Goal: Task Accomplishment & Management: Use online tool/utility

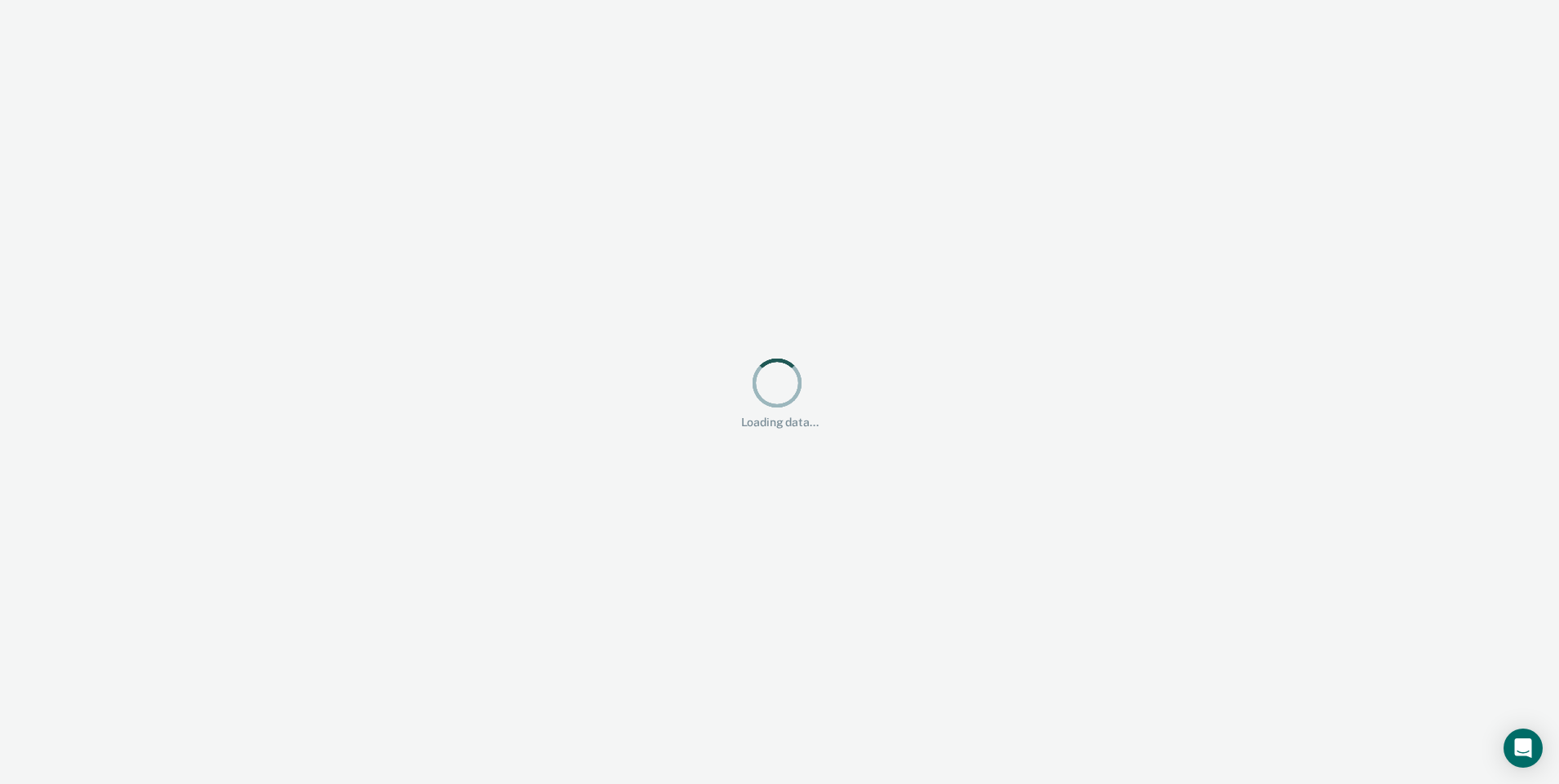
click at [808, 675] on div "Loading data..." at bounding box center [779, 392] width 1559 height 784
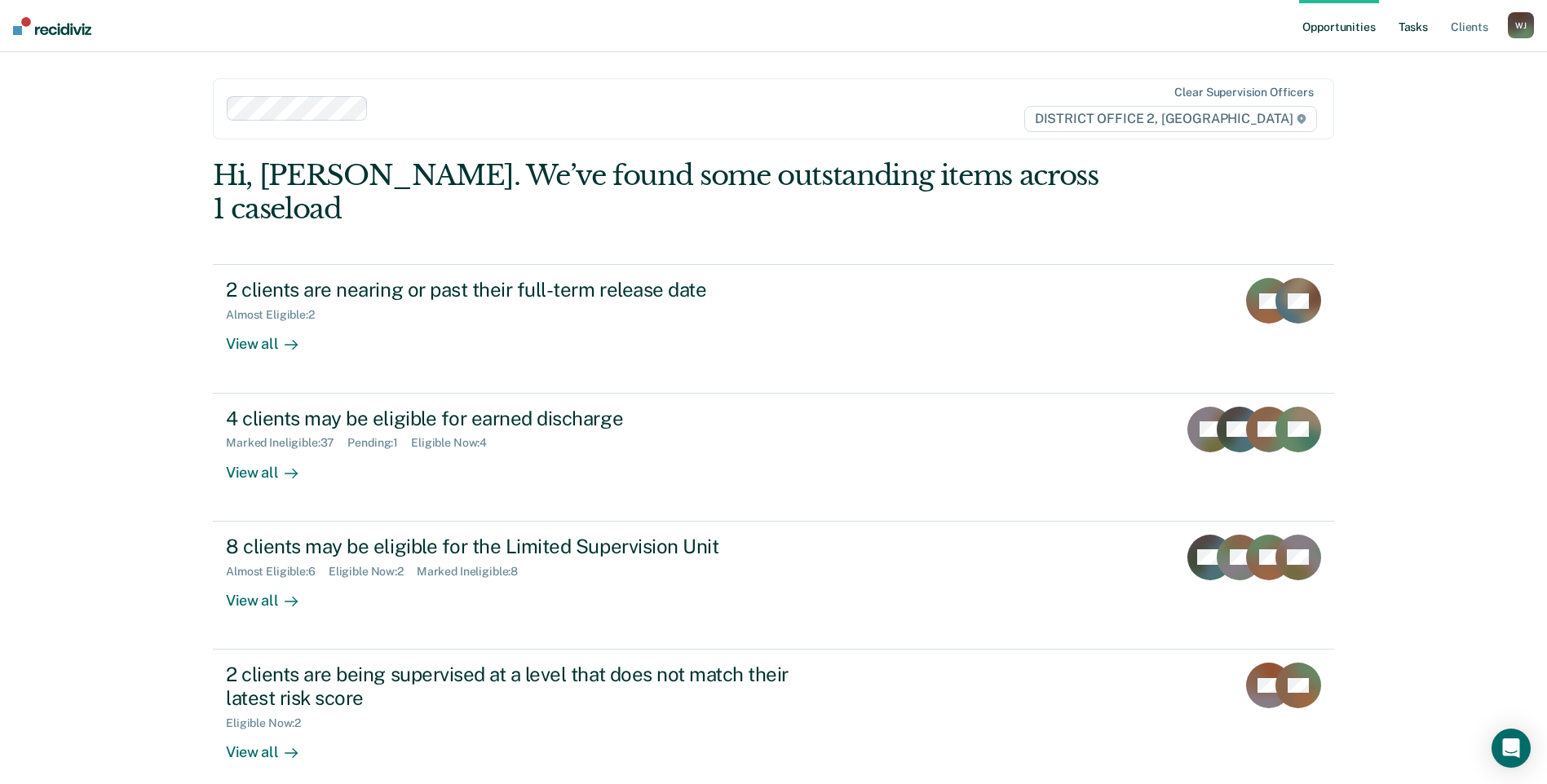
click at [1425, 31] on link "Tasks" at bounding box center [1413, 25] width 36 height 52
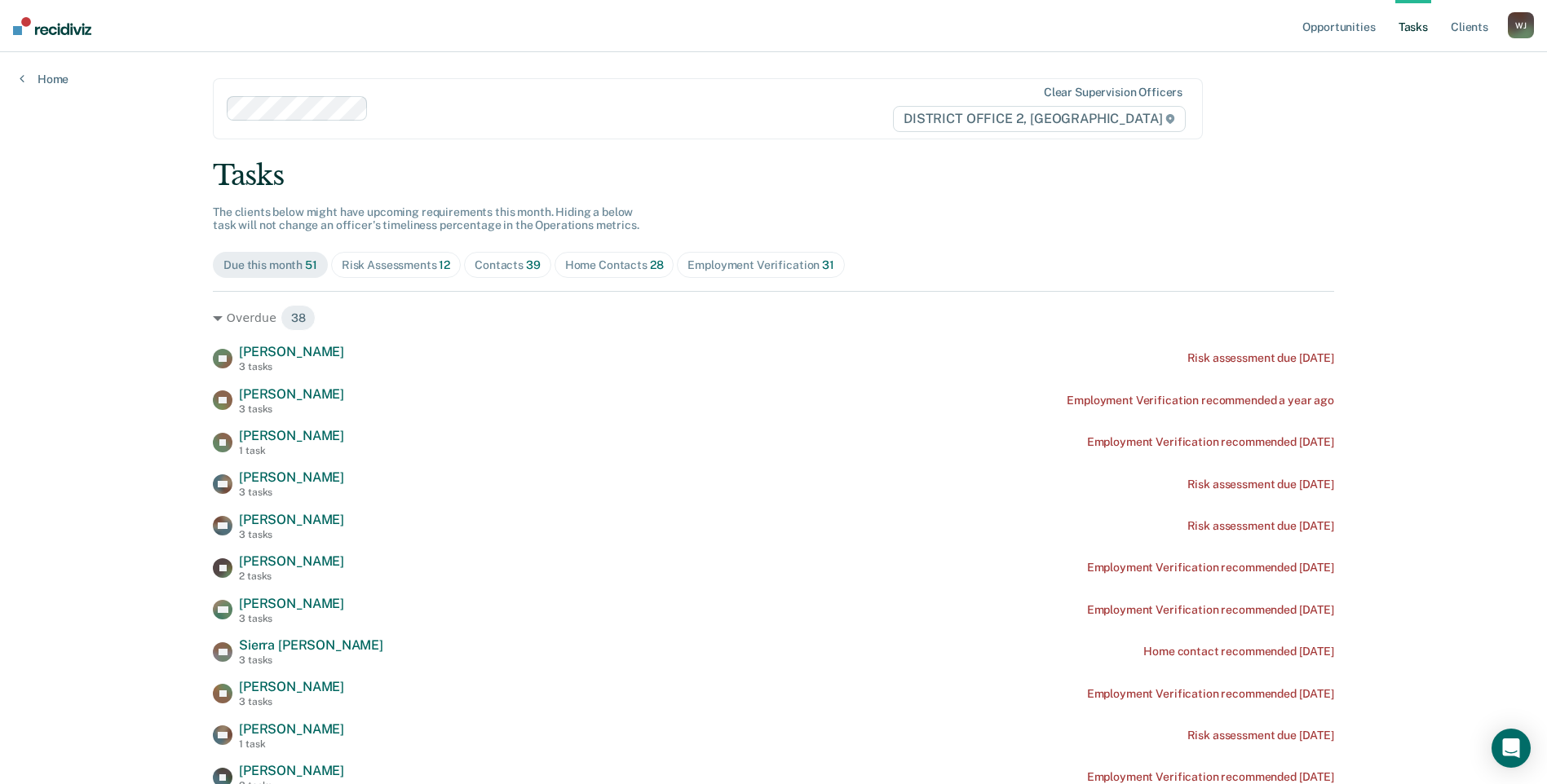
click at [422, 265] on div "Risk Assessments 12" at bounding box center [396, 265] width 109 height 14
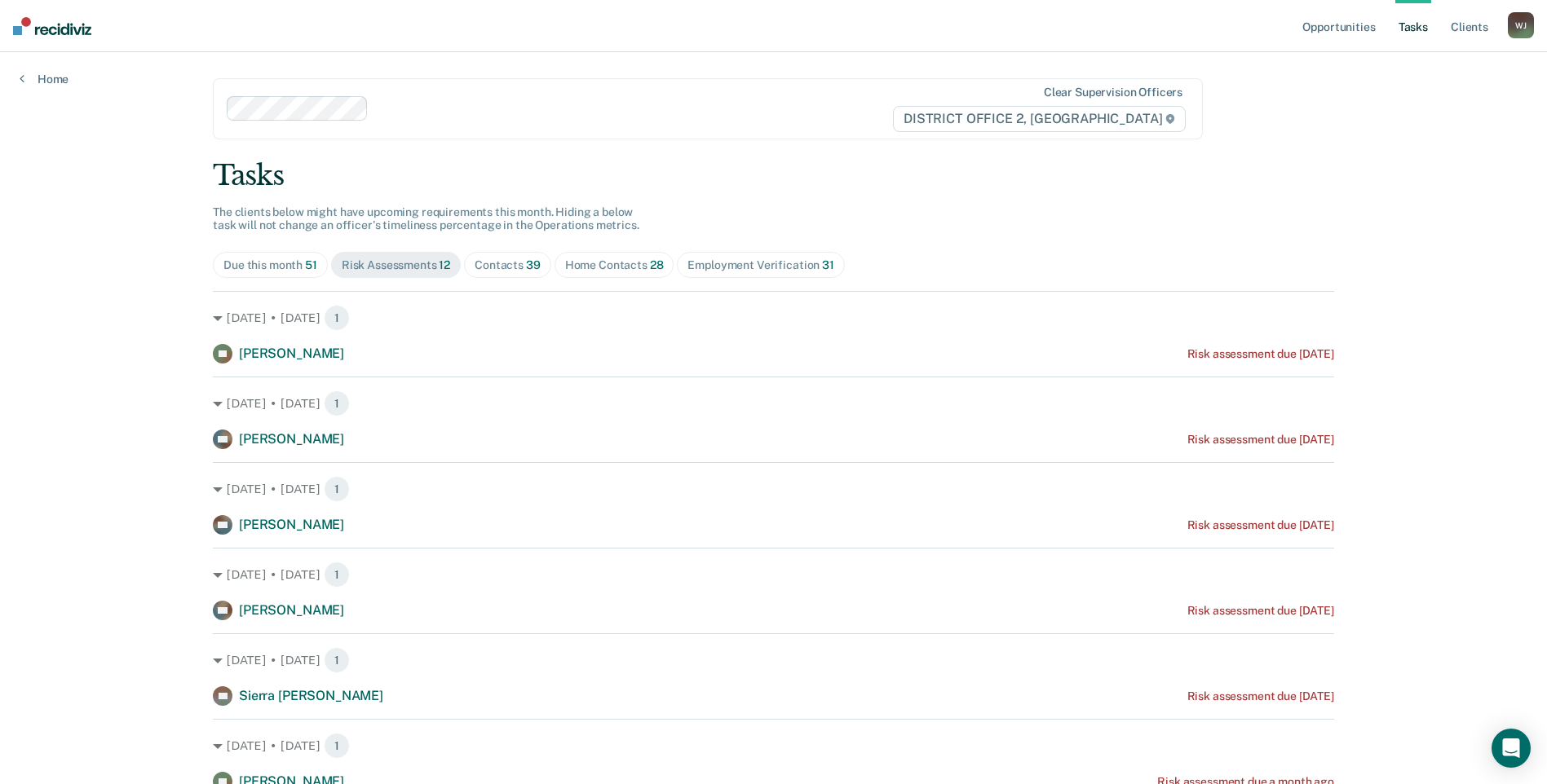
click at [497, 265] on div "Contacts 39" at bounding box center [507, 265] width 66 height 14
click at [603, 259] on div "Home Contacts 28" at bounding box center [615, 265] width 99 height 14
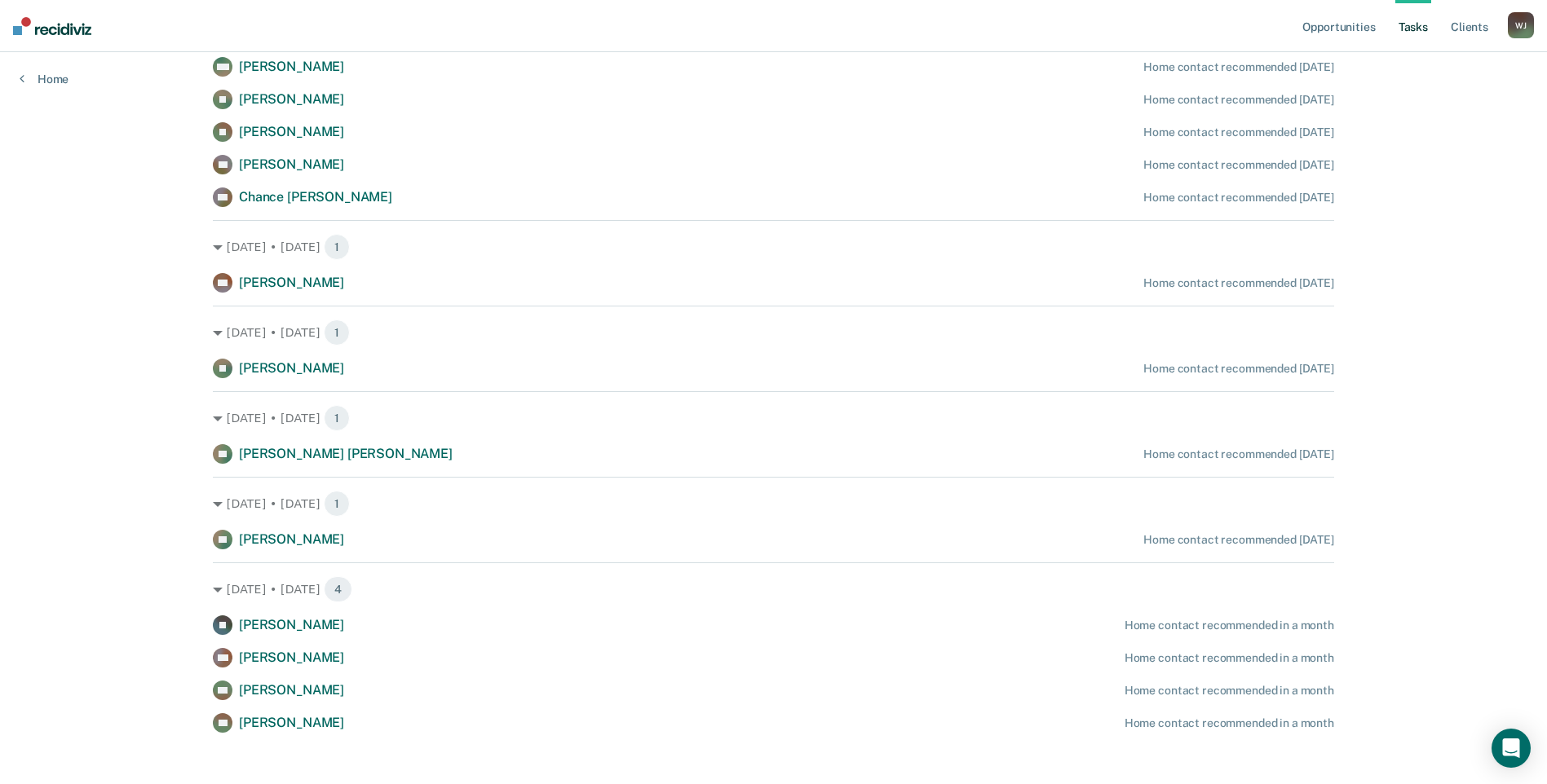
scroll to position [1426, 0]
